Goal: Use online tool/utility: Use online tool/utility

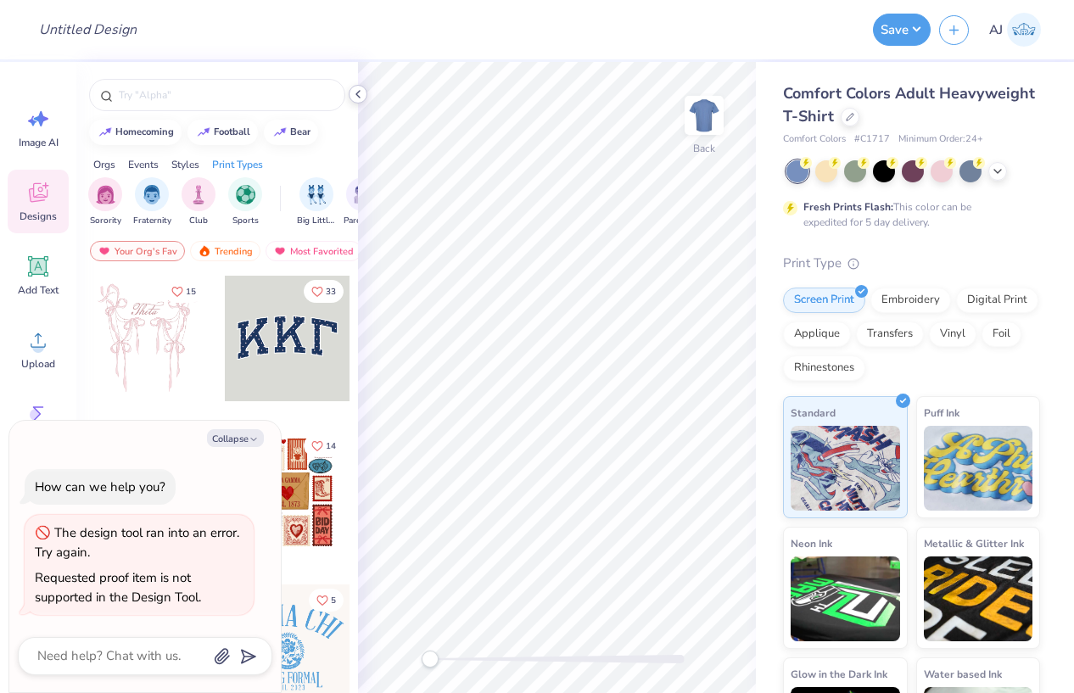
click at [356, 98] on icon at bounding box center [358, 94] width 14 height 14
type textarea "x"
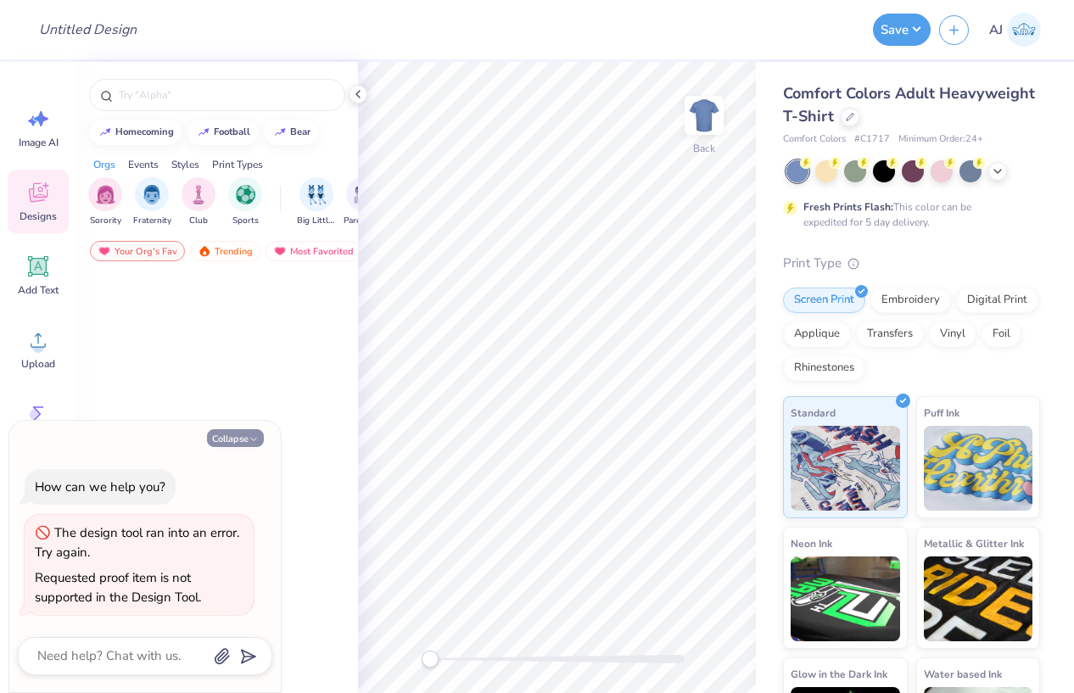
click at [247, 441] on button "Collapse" at bounding box center [235, 438] width 57 height 18
type textarea "x"
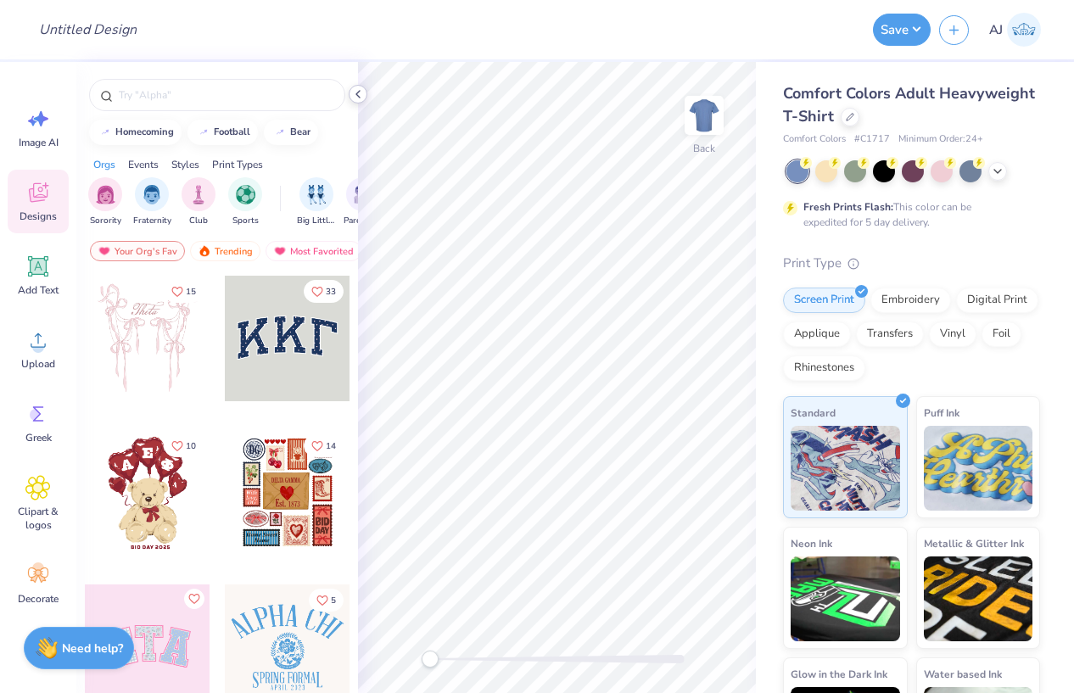
click at [360, 94] on icon at bounding box center [358, 94] width 14 height 14
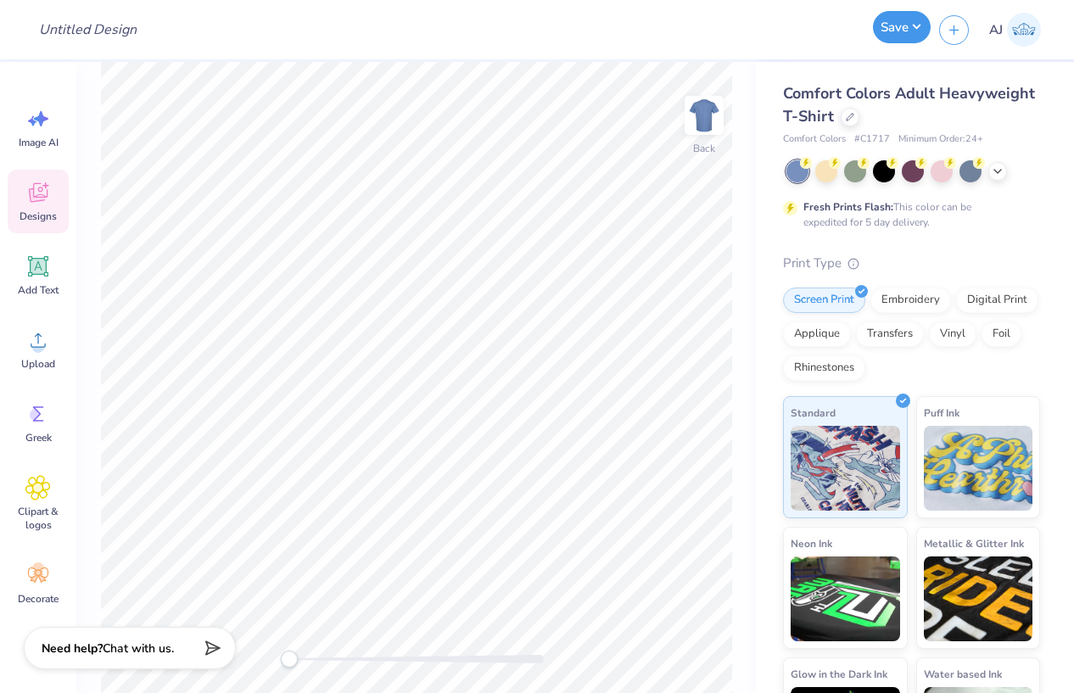
click at [917, 25] on button "Save" at bounding box center [902, 27] width 58 height 32
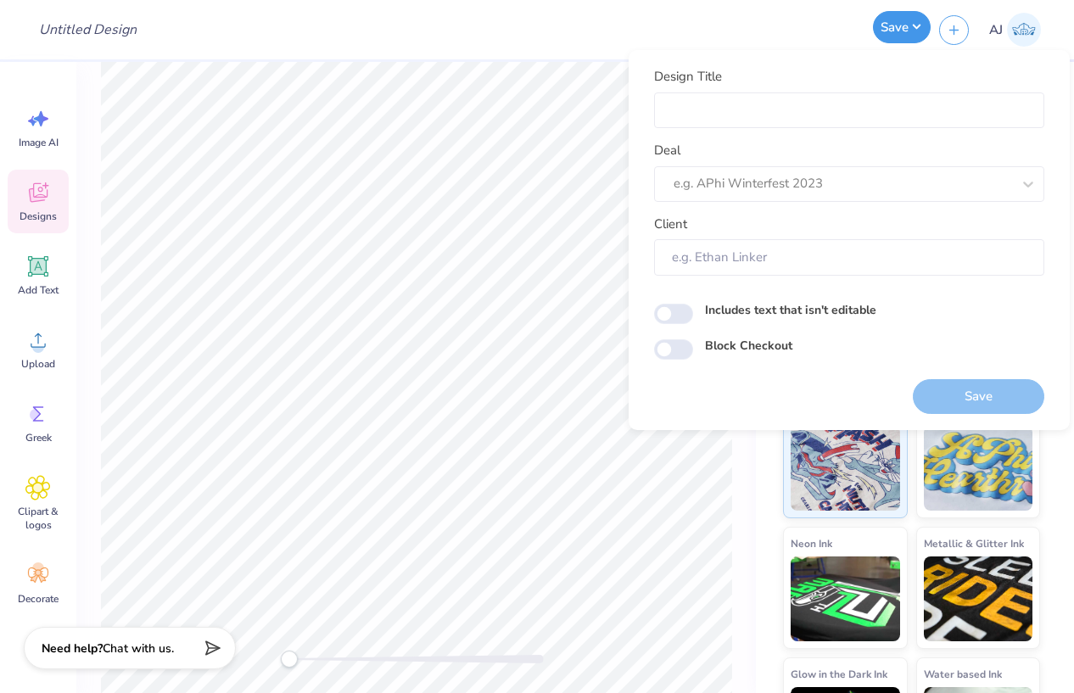
click at [917, 25] on button "Save" at bounding box center [902, 27] width 58 height 32
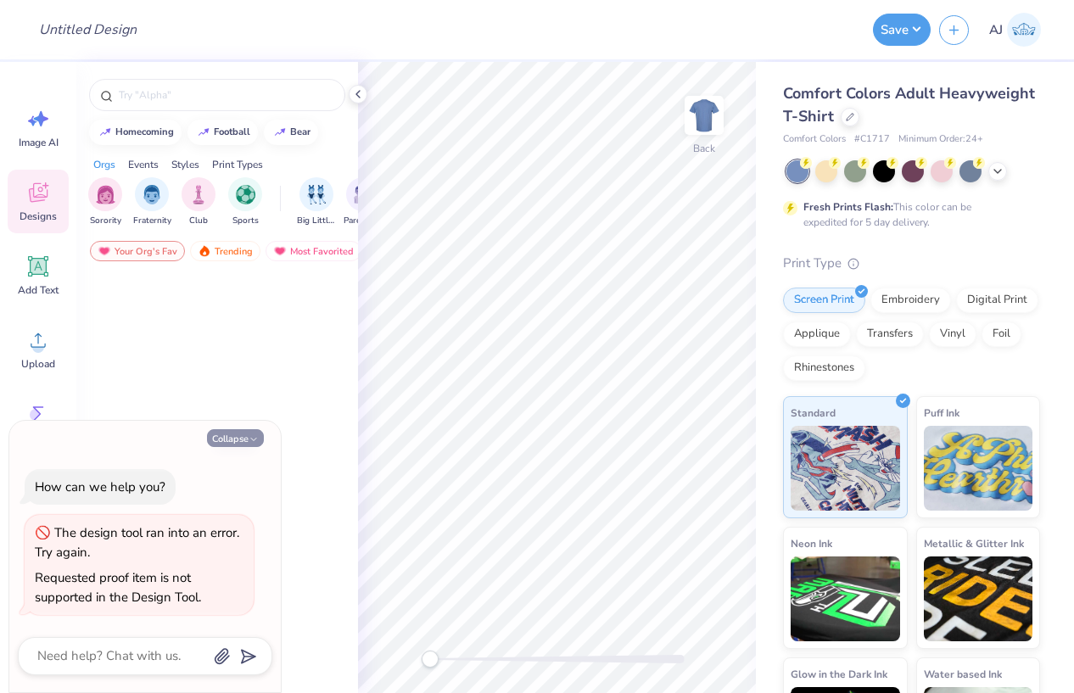
click at [255, 437] on icon "button" at bounding box center [254, 440] width 10 height 10
type textarea "x"
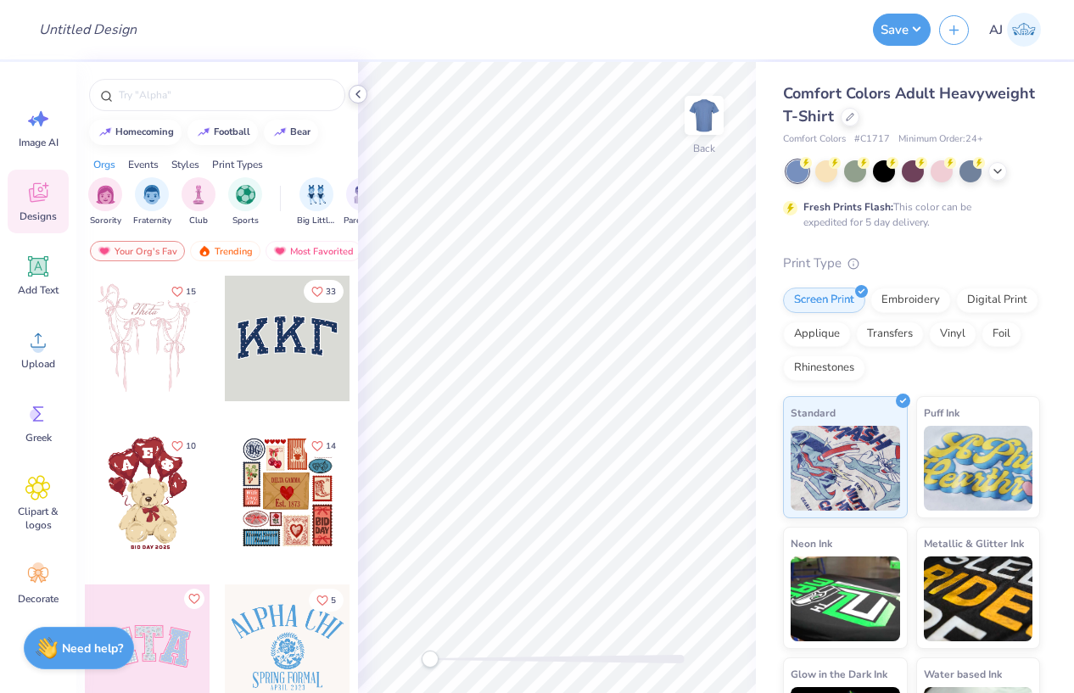
click at [362, 95] on icon at bounding box center [358, 94] width 14 height 14
